Goal: Ask a question

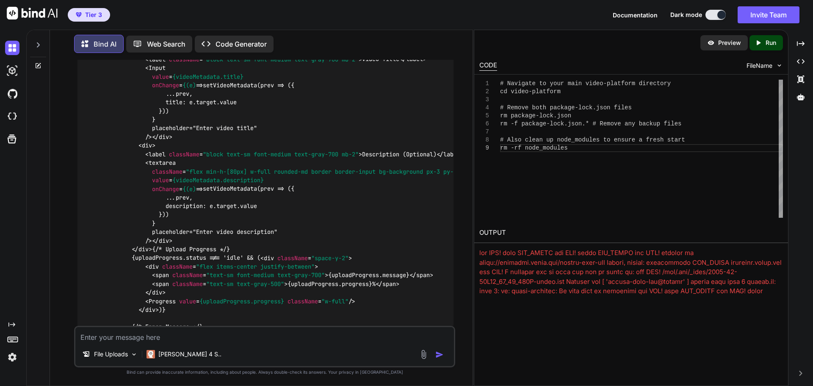
scroll to position [7241, 0]
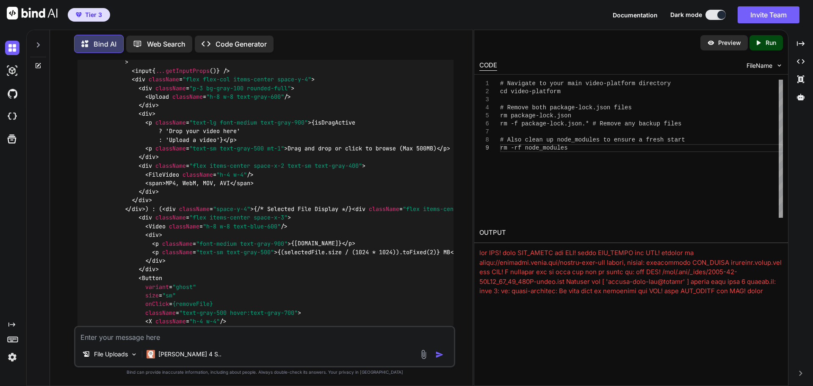
drag, startPoint x: 458, startPoint y: 161, endPoint x: 448, endPoint y: 45, distance: 116.0
click at [448, 45] on div "Bind AI Web Search Created with Pixso. Code Generator You Bind AI Video Deliver…" at bounding box center [261, 208] width 423 height 354
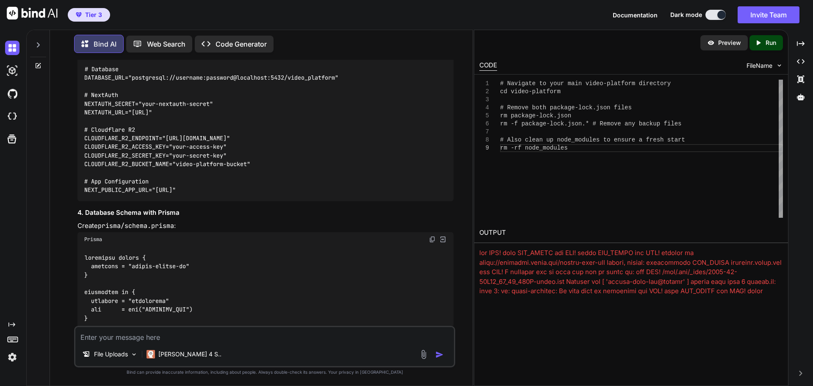
scroll to position [3217, 0]
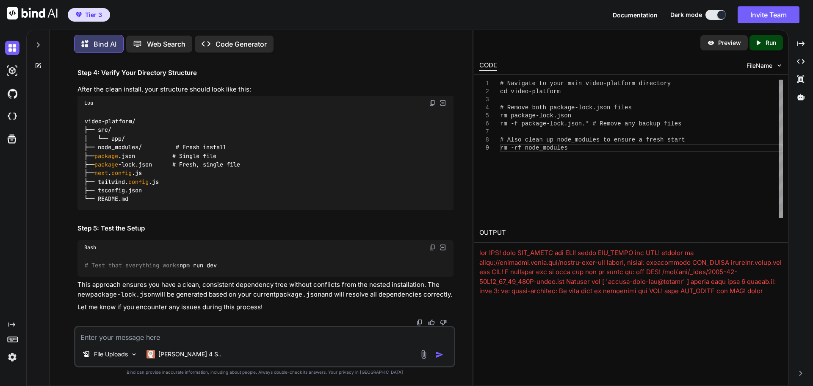
scroll to position [0, 22]
drag, startPoint x: 84, startPoint y: 208, endPoint x: 467, endPoint y: 208, distance: 382.5
click at [467, 208] on div "You Bind AI Video Delivery Platform Development Plan 1. Requirements Analysis &…" at bounding box center [265, 223] width 416 height 326
copy code "npx create-next-app@latest video-platform --typescript --tailwind --eslint --ap…"
click at [198, 338] on textarea at bounding box center [264, 334] width 379 height 15
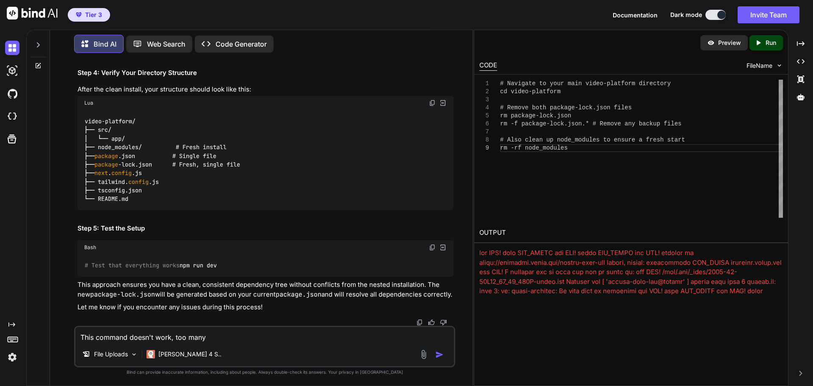
click at [225, 341] on textarea "This command doesn't work, too many" at bounding box center [264, 334] width 379 height 15
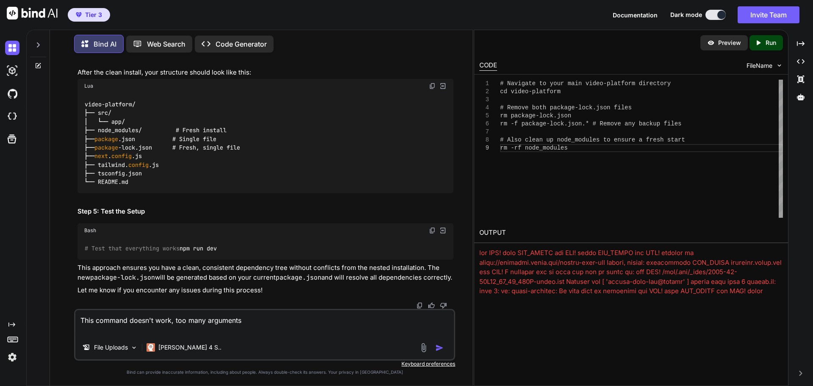
paste textarea "npx create-next-app@latest video-platform --typescript --tailwind --eslint --ap…"
type textarea "This command doesn't work, too many arguments npx create-next-app@latest video-…"
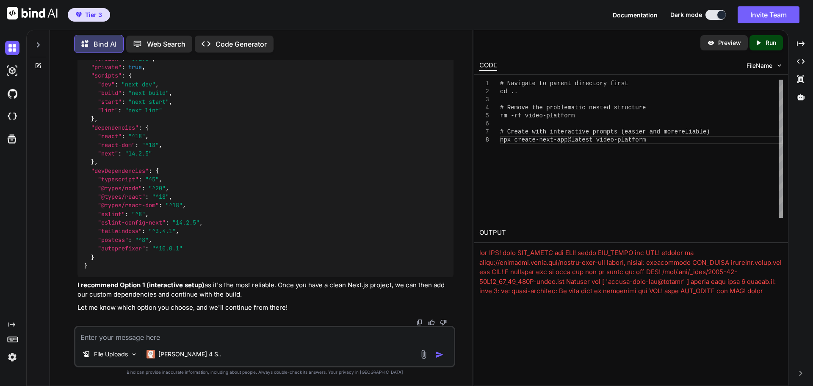
scroll to position [15474, 0]
drag, startPoint x: 85, startPoint y: 158, endPoint x: 246, endPoint y: 162, distance: 161.4
drag, startPoint x: 85, startPoint y: 275, endPoint x: 443, endPoint y: 281, distance: 358.0
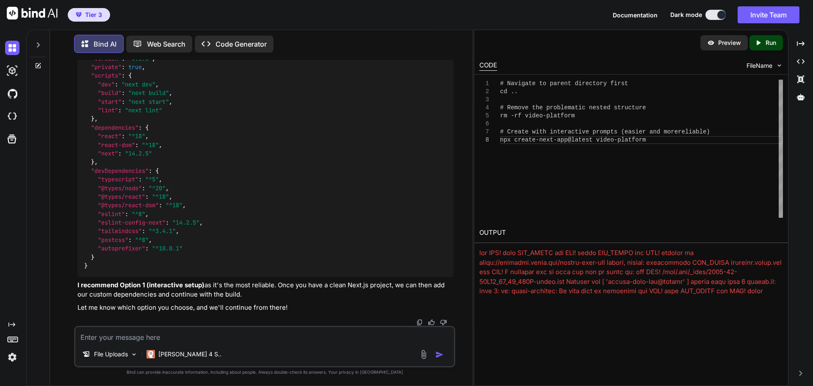
copy code "npx create-next-app@latest video-platform --ts --tailwind --eslint --app --src-…"
drag, startPoint x: 244, startPoint y: 161, endPoint x: 119, endPoint y: 159, distance: 125.0
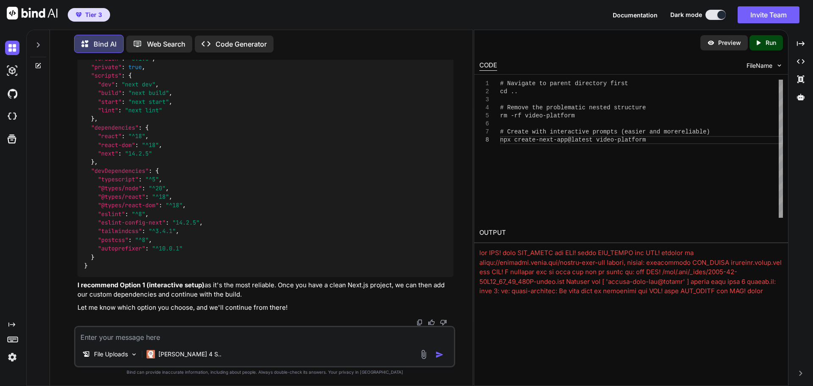
drag, startPoint x: 84, startPoint y: 158, endPoint x: 265, endPoint y: 162, distance: 180.9
copy code "npx create-next-app@latest video-platform"
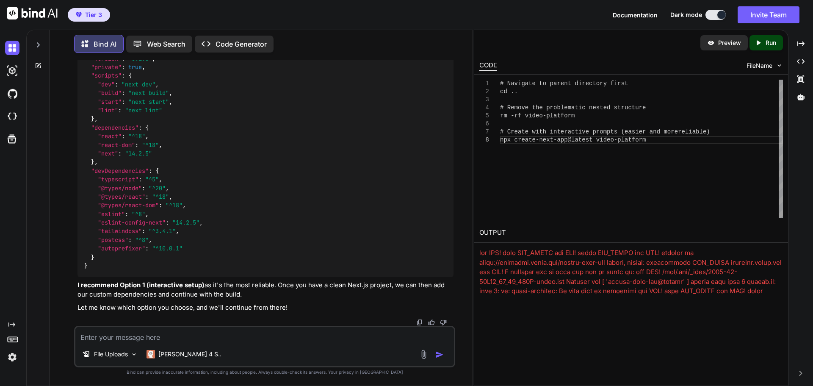
drag, startPoint x: 85, startPoint y: 124, endPoint x: 266, endPoint y: 127, distance: 181.8
copy code "npx create-next-app@latest video-platform"
click at [322, 335] on textarea at bounding box center [264, 334] width 379 height 15
type textarea "is there a reason not to install turbopack?"
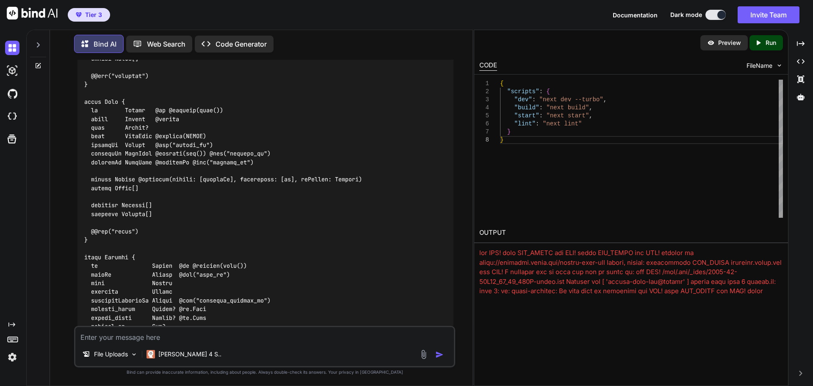
scroll to position [3516, 0]
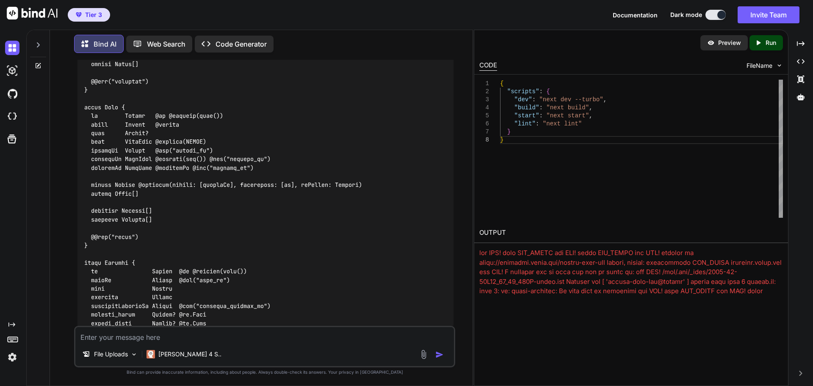
click at [70, 78] on div "You Bind AI Video Delivery Platform Development Plan 1. Requirements Analysis &…" at bounding box center [265, 223] width 416 height 326
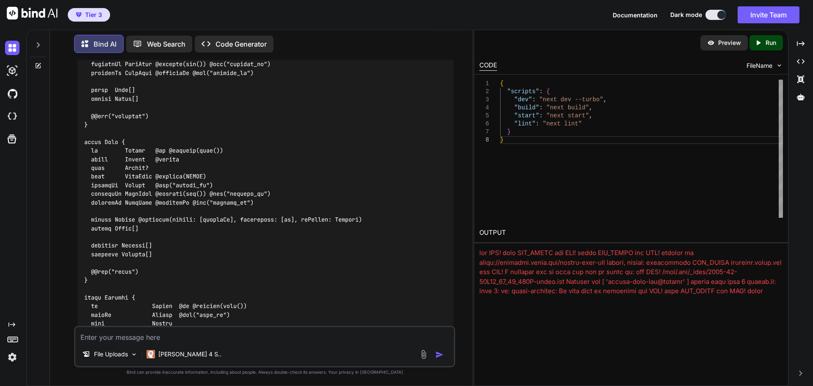
scroll to position [3474, 0]
